Goal: Find contact information: Find contact information

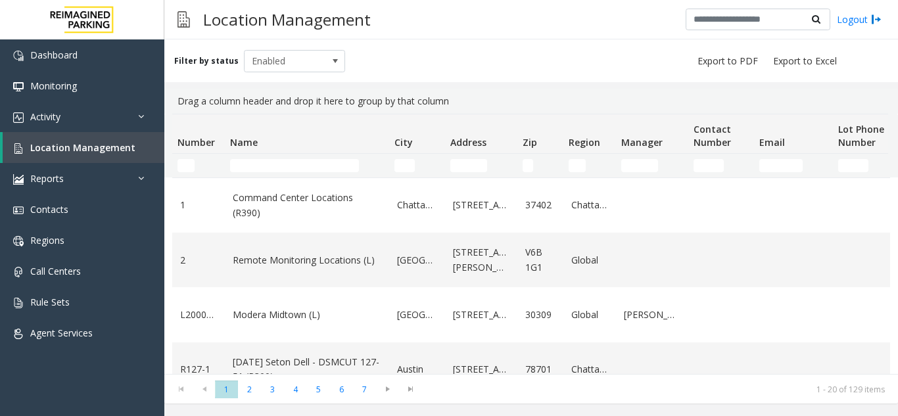
click at [264, 166] on input "Name Filter" at bounding box center [294, 165] width 129 height 13
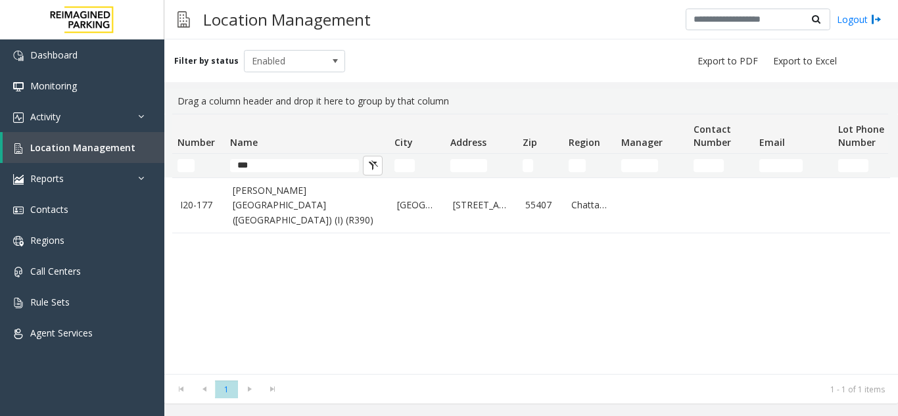
type input "***"
click at [268, 208] on link "[PERSON_NAME][GEOGRAPHIC_DATA] ([GEOGRAPHIC_DATA]) (I) (R390)" at bounding box center [307, 205] width 149 height 44
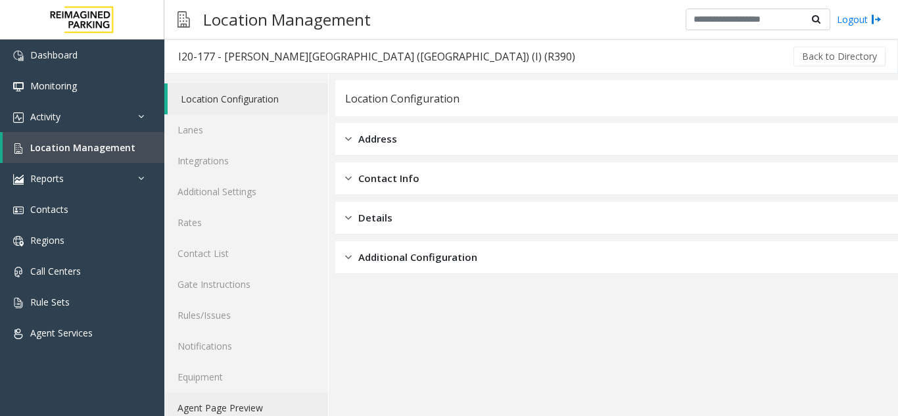
click at [239, 396] on link "Agent Page Preview" at bounding box center [246, 408] width 164 height 31
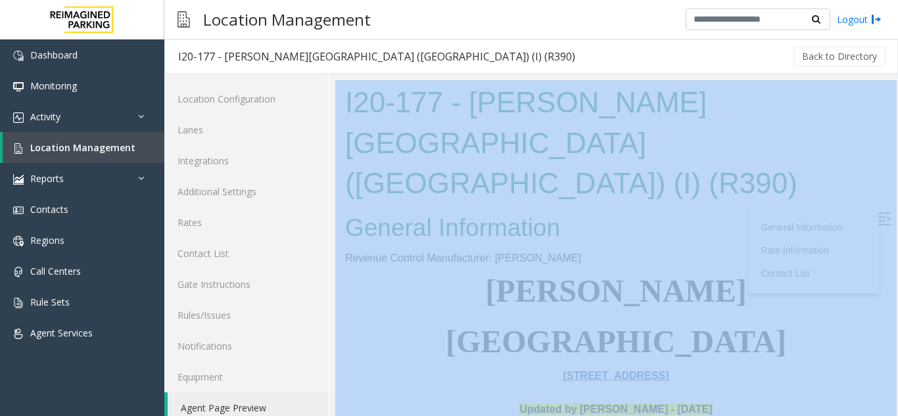
drag, startPoint x: 670, startPoint y: 180, endPoint x: 490, endPoint y: 138, distance: 185.0
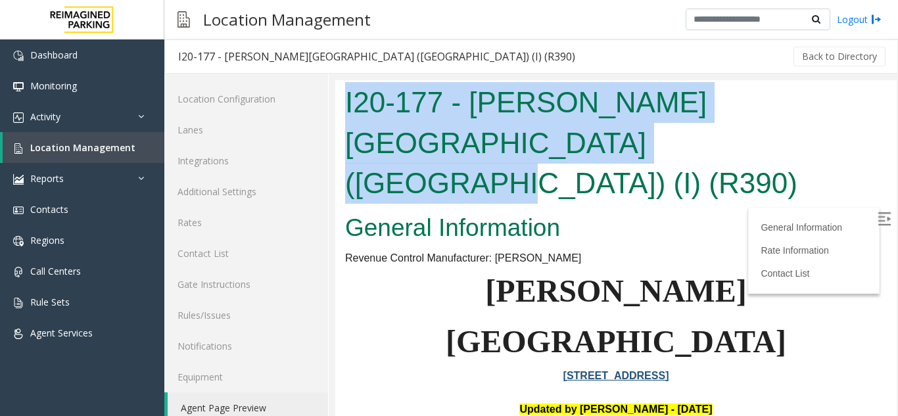
drag, startPoint x: 346, startPoint y: 105, endPoint x: 492, endPoint y: 146, distance: 151.7
click at [492, 146] on h1 "I20-177 - [PERSON_NAME][GEOGRAPHIC_DATA] ([GEOGRAPHIC_DATA]) (I) (R390)" at bounding box center [616, 143] width 542 height 122
copy h1 "I20-177 - [PERSON_NAME][GEOGRAPHIC_DATA] ([GEOGRAPHIC_DATA]) (I) (R390)"
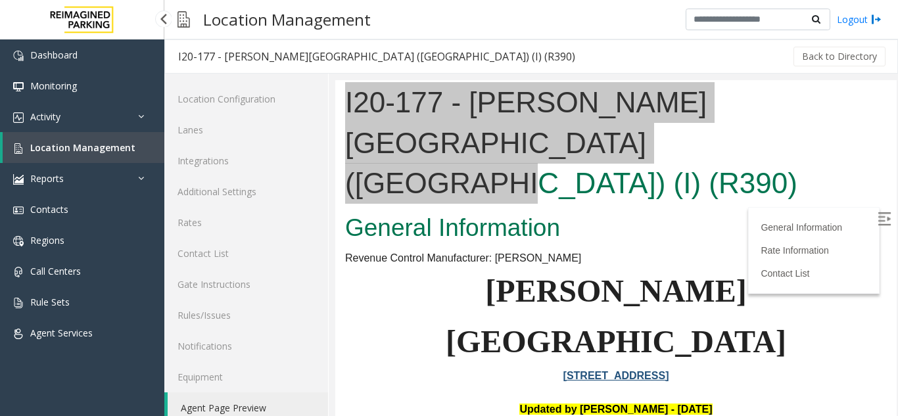
click at [108, 147] on span "Location Management" at bounding box center [82, 147] width 105 height 12
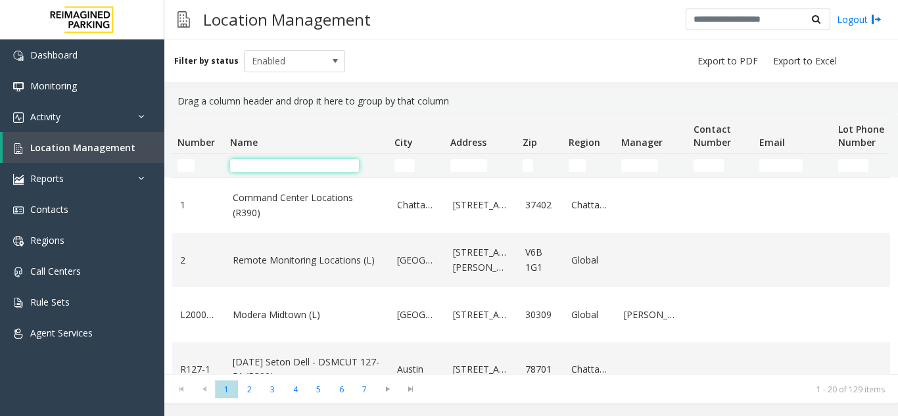
click at [259, 163] on input "Name Filter" at bounding box center [294, 165] width 129 height 13
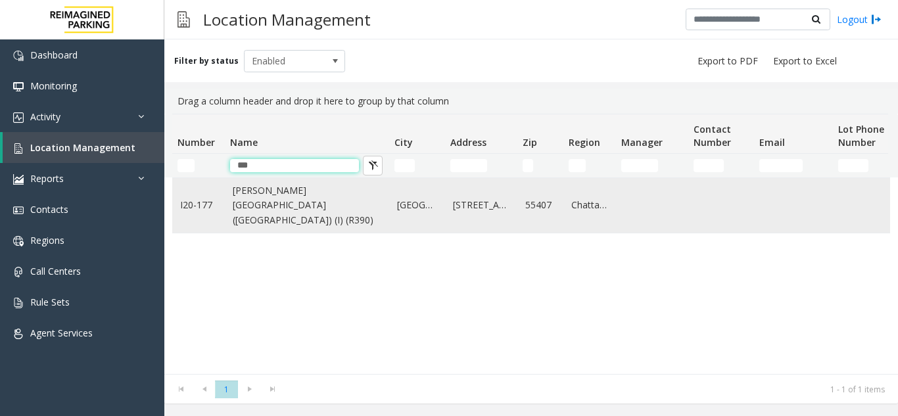
type input "***"
click at [276, 212] on link "[PERSON_NAME][GEOGRAPHIC_DATA] ([GEOGRAPHIC_DATA]) (I) (R390)" at bounding box center [307, 205] width 149 height 44
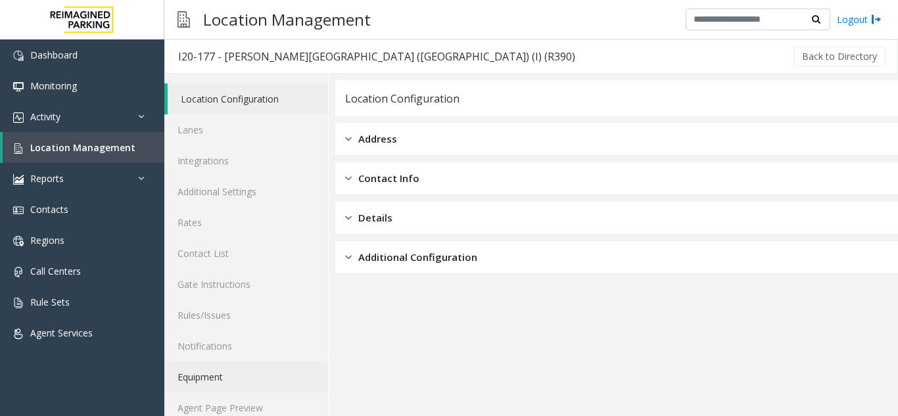
scroll to position [17, 0]
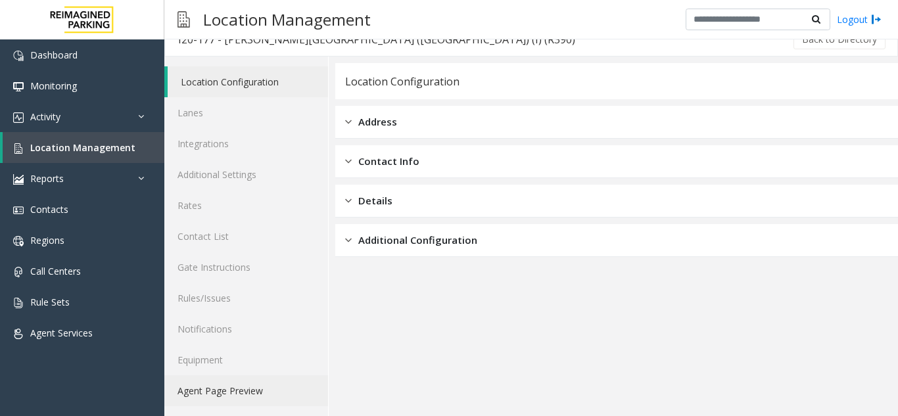
click at [261, 396] on link "Agent Page Preview" at bounding box center [246, 390] width 164 height 31
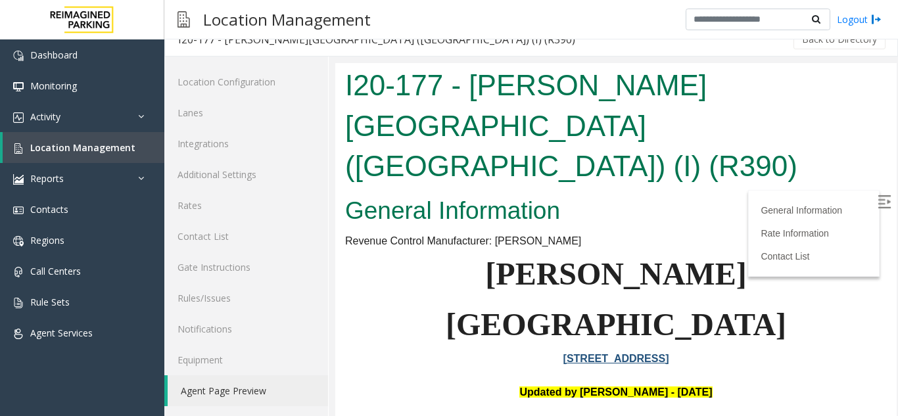
drag, startPoint x: 648, startPoint y: 461, endPoint x: 857, endPoint y: 209, distance: 326.9
click at [878, 206] on img at bounding box center [884, 201] width 13 height 13
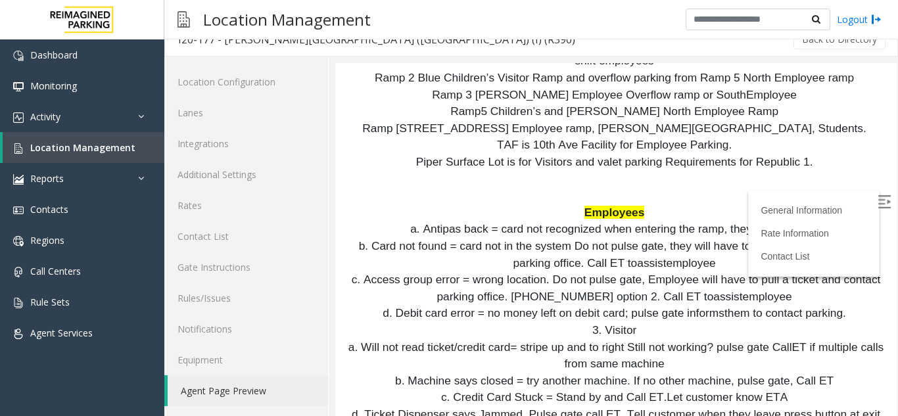
scroll to position [2486, 0]
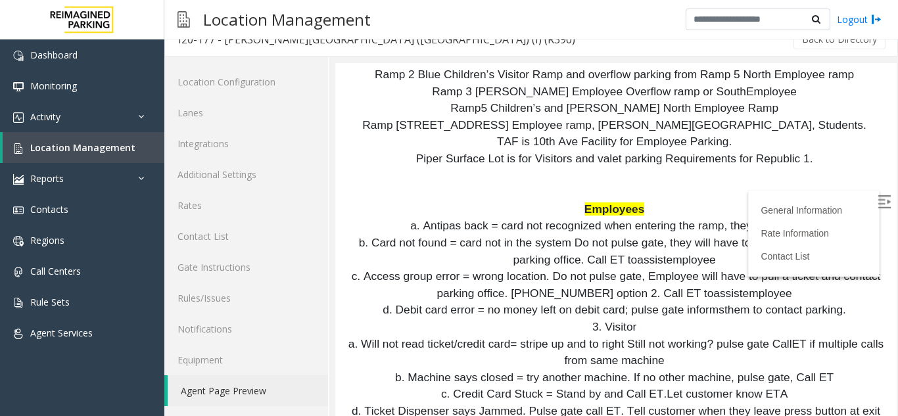
drag, startPoint x: 815, startPoint y: 226, endPoint x: 696, endPoint y: 227, distance: 119.0
copy p "[EMAIL_ADDRESS][DOMAIN_NAME]"
drag, startPoint x: 809, startPoint y: 221, endPoint x: 673, endPoint y: 226, distance: 136.2
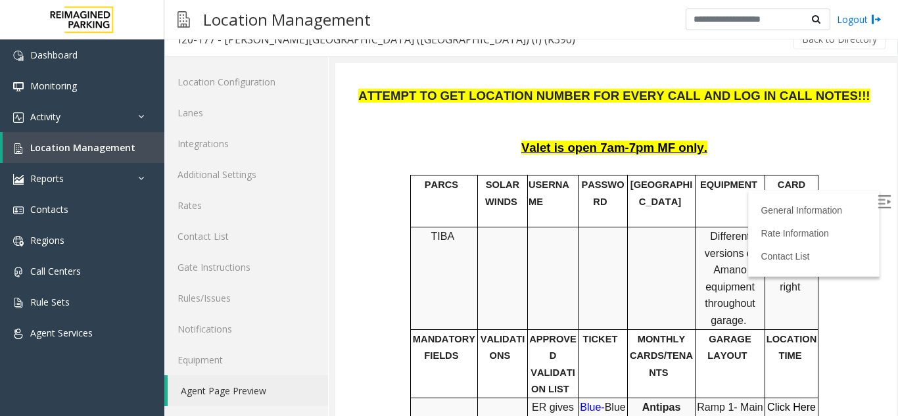
scroll to position [0, 0]
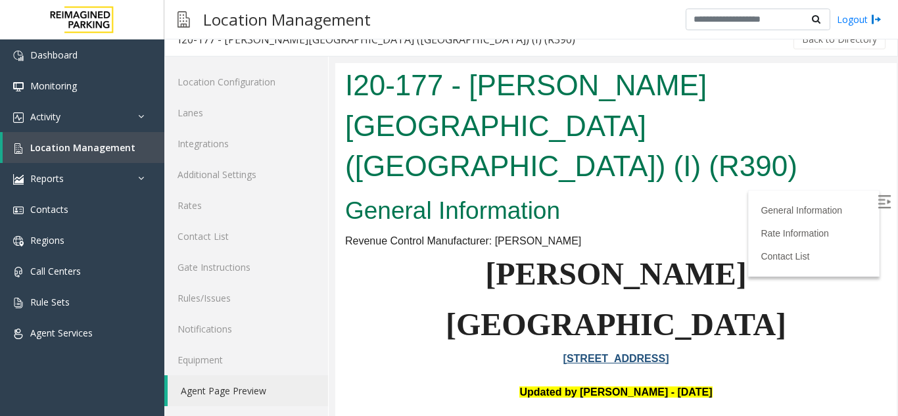
drag, startPoint x: 882, startPoint y: 151, endPoint x: 1180, endPoint y: 120, distance: 299.4
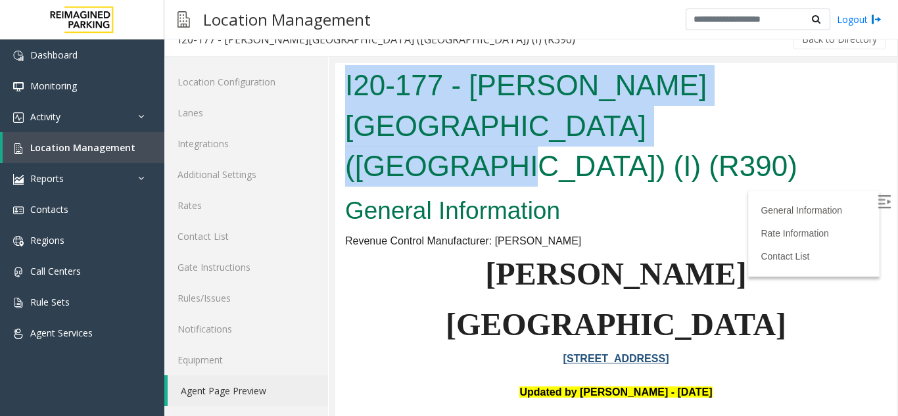
drag, startPoint x: 346, startPoint y: 80, endPoint x: 521, endPoint y: 136, distance: 184.4
click at [521, 136] on h1 "I20-177 - [PERSON_NAME][GEOGRAPHIC_DATA] ([GEOGRAPHIC_DATA]) (I) (R390)" at bounding box center [616, 126] width 542 height 122
copy h1 "I20-177 - [PERSON_NAME][GEOGRAPHIC_DATA] ([GEOGRAPHIC_DATA]) (I) (R390)"
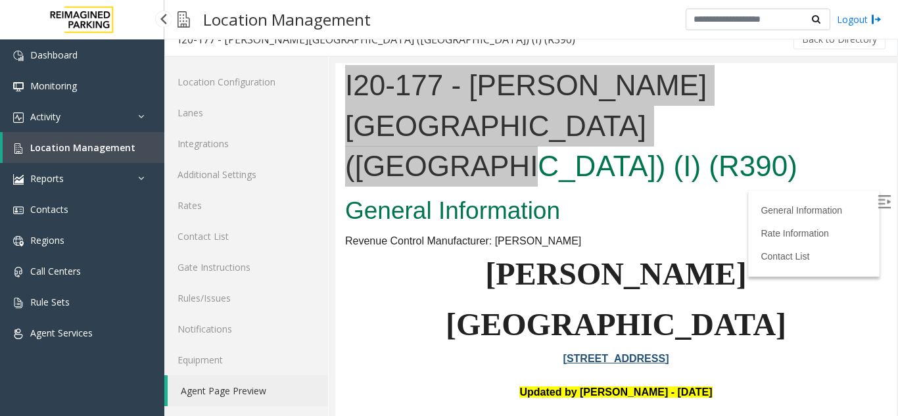
click at [91, 135] on link "Location Management" at bounding box center [84, 147] width 162 height 31
